Goal: Check status

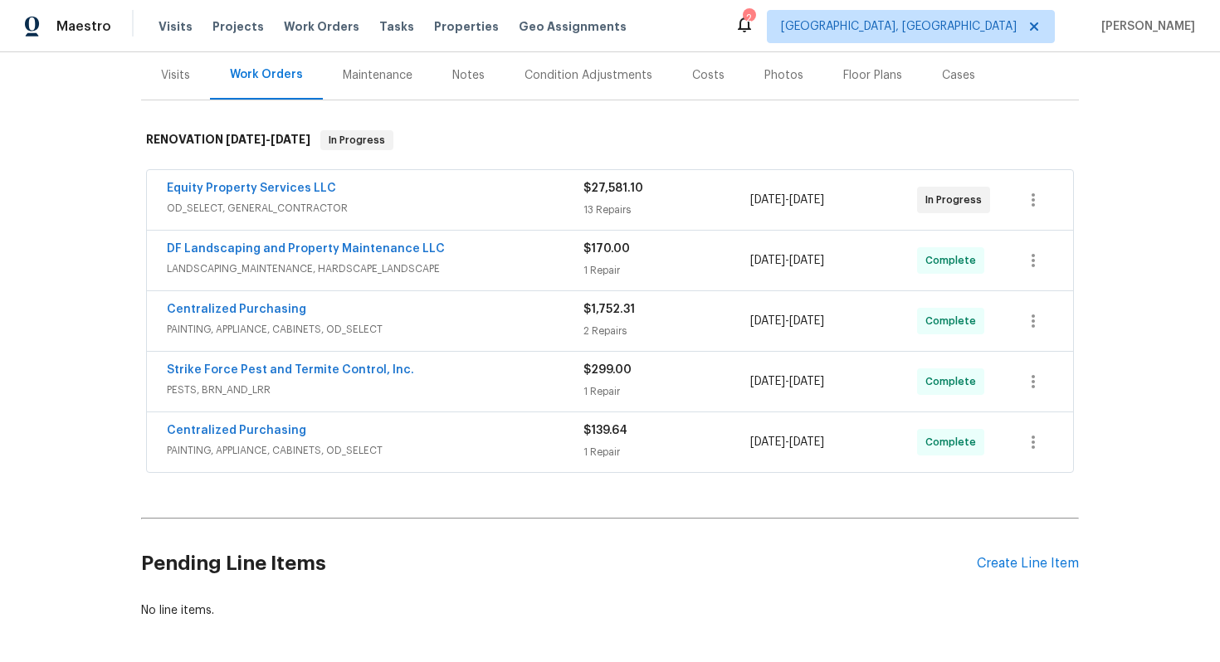
scroll to position [271, 0]
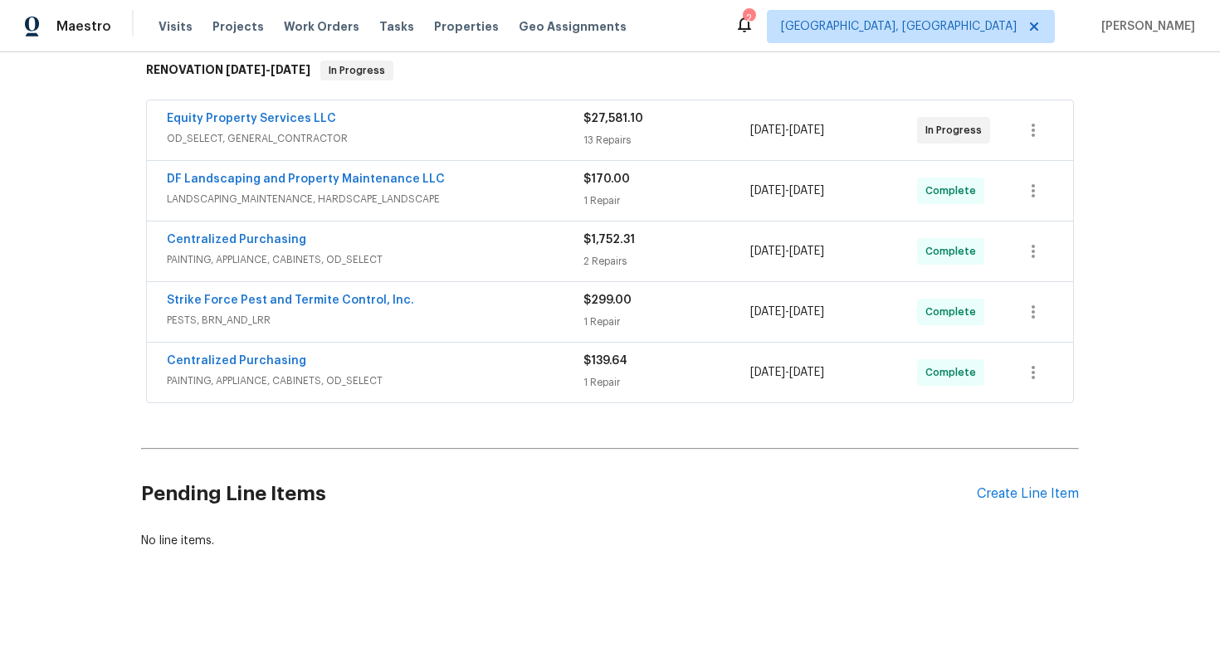
click at [437, 372] on div "Centralized Purchasing" at bounding box center [375, 363] width 417 height 20
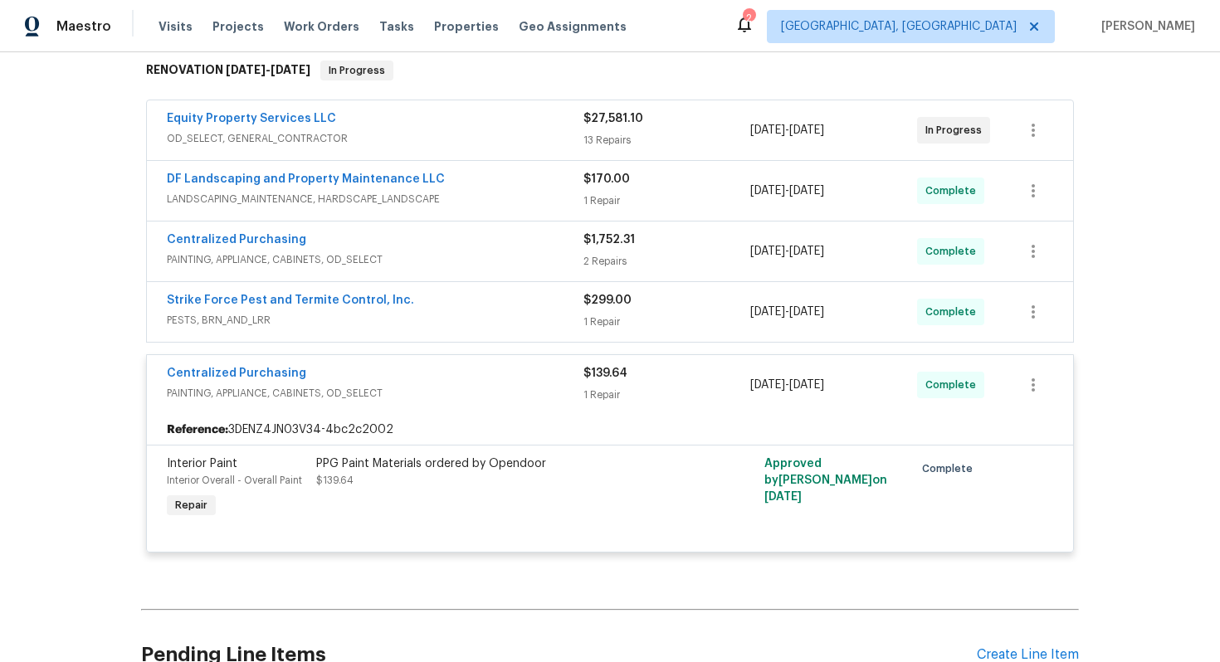
click at [431, 302] on div "Strike Force Pest and Termite Control, Inc." at bounding box center [375, 302] width 417 height 20
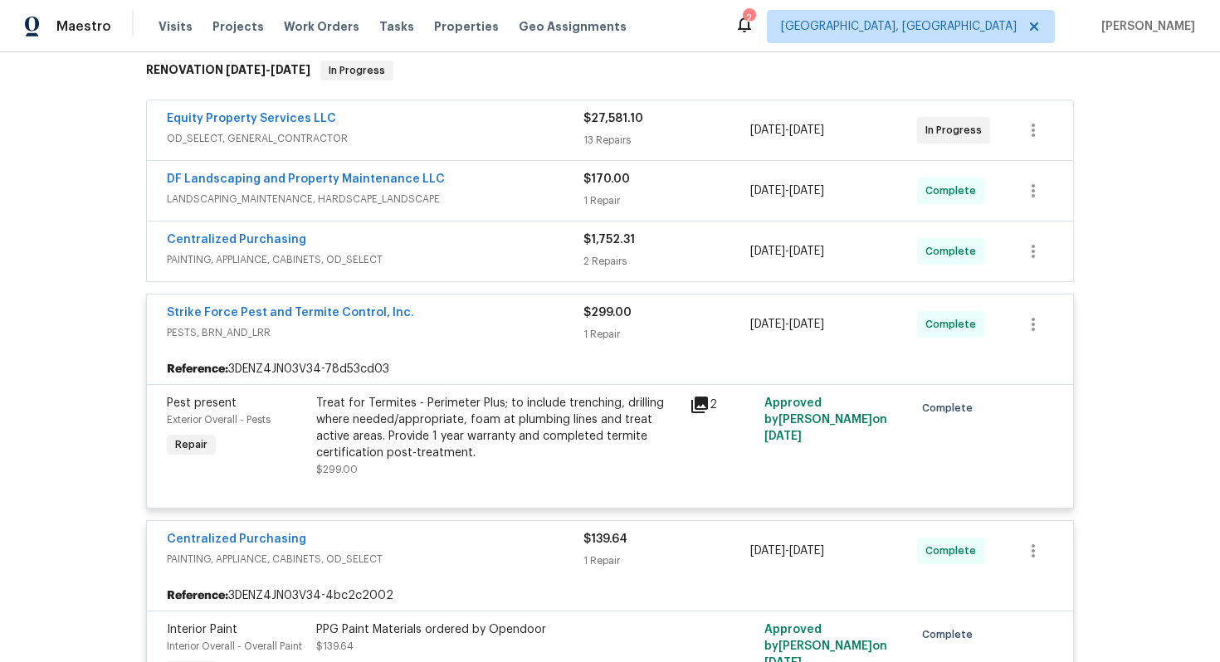
click at [393, 232] on div "Centralized Purchasing" at bounding box center [375, 242] width 417 height 20
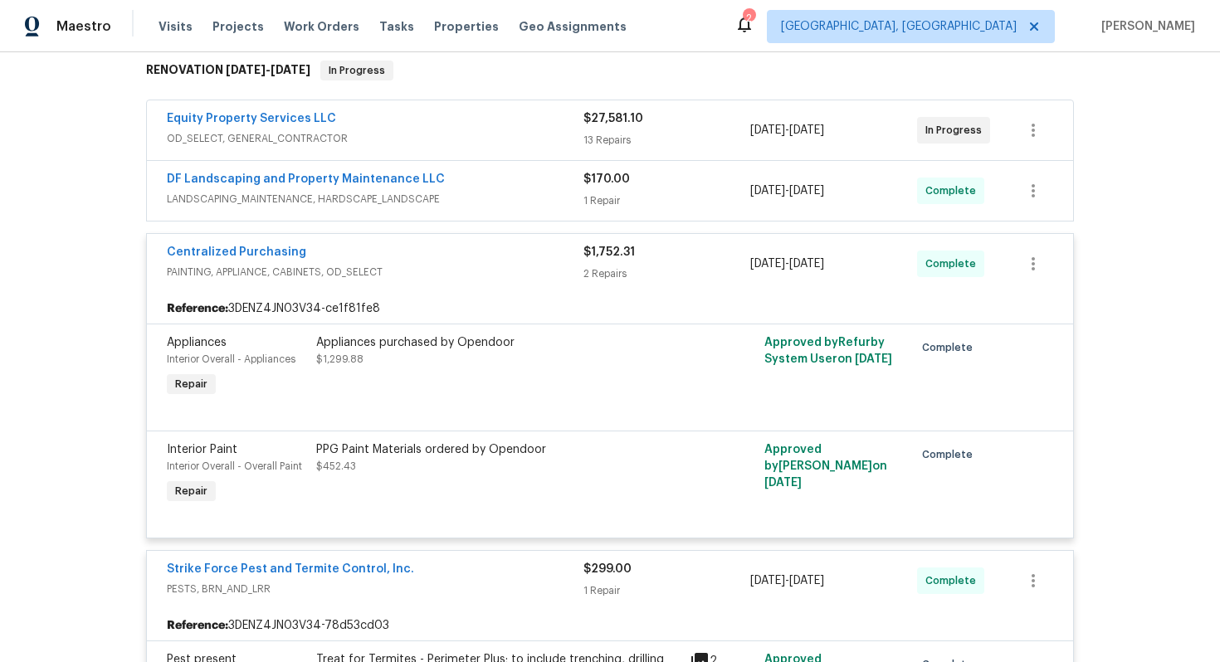
click at [455, 180] on div "DF Landscaping and Property Maintenance LLC" at bounding box center [375, 181] width 417 height 20
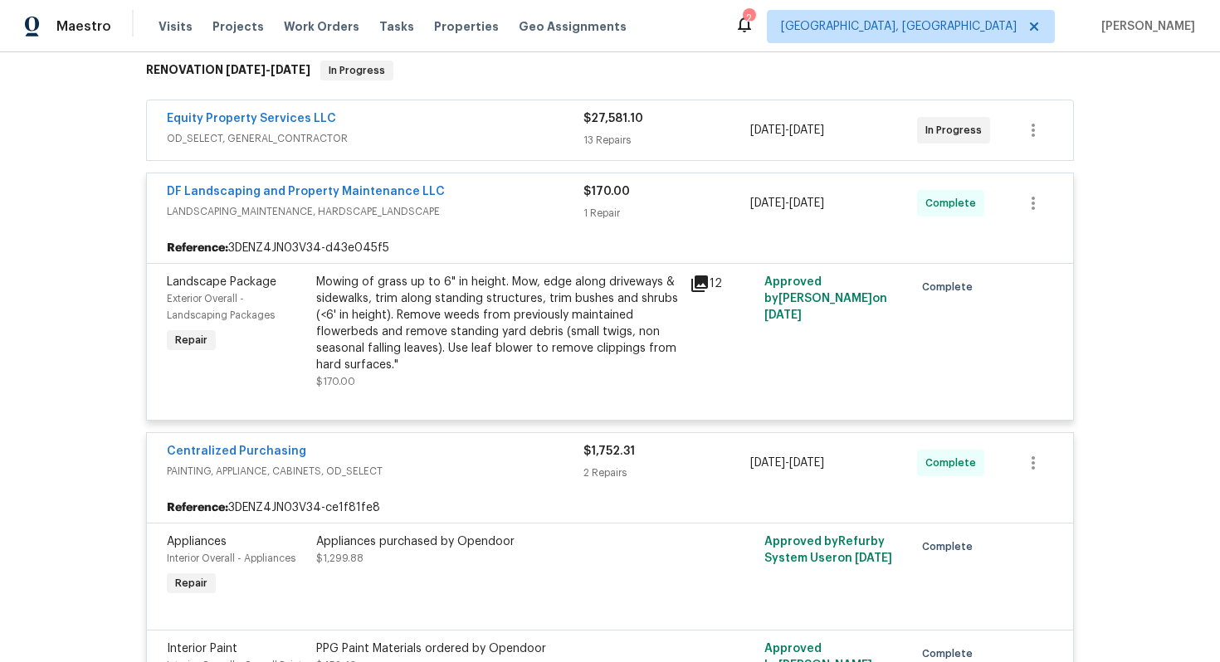
click at [383, 113] on div "Equity Property Services LLC" at bounding box center [375, 120] width 417 height 20
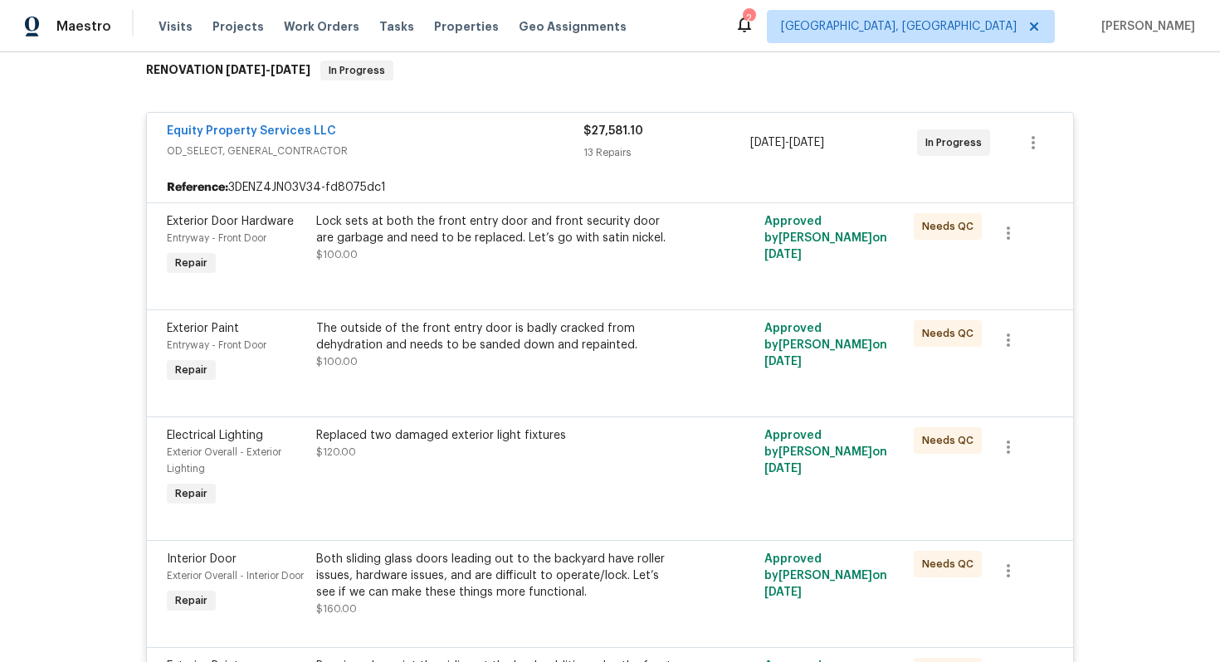
scroll to position [3033, 0]
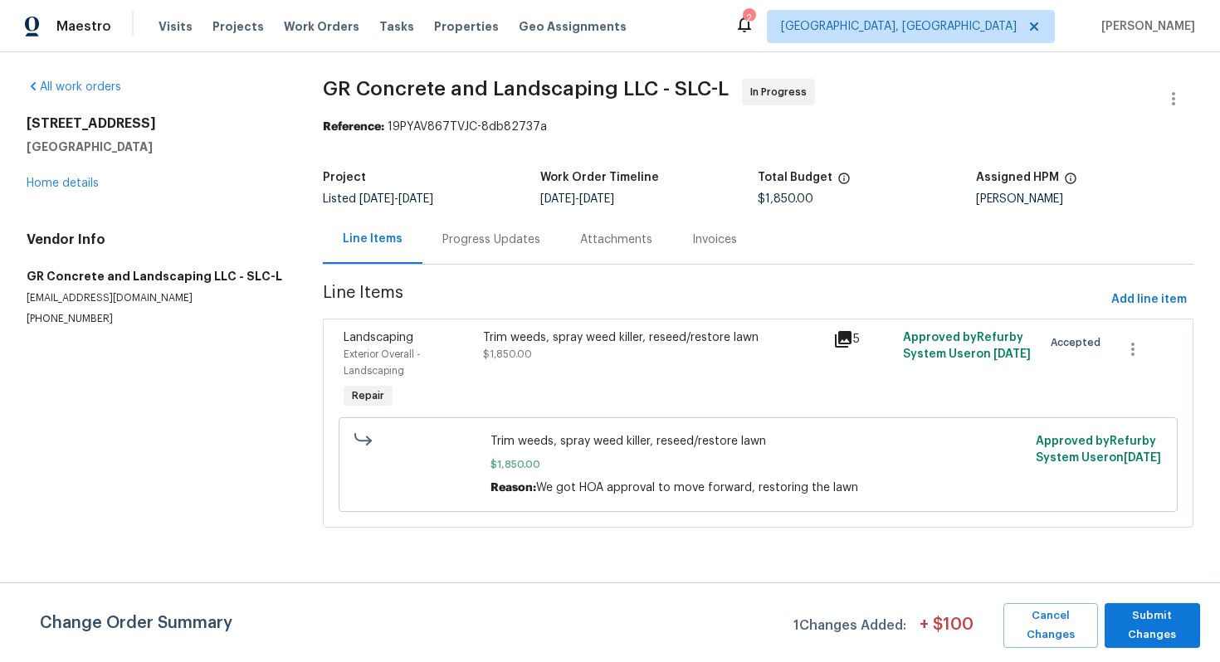
click at [442, 234] on div "Progress Updates" at bounding box center [491, 240] width 98 height 17
